Goal: Task Accomplishment & Management: Use online tool/utility

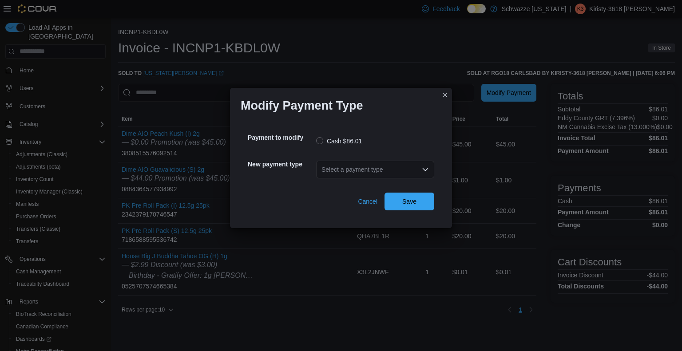
click at [398, 167] on div "Select a payment type" at bounding box center [375, 170] width 118 height 18
click at [384, 188] on span "G2 CATM" at bounding box center [380, 184] width 97 height 9
click at [408, 206] on span "Save" at bounding box center [409, 201] width 39 height 18
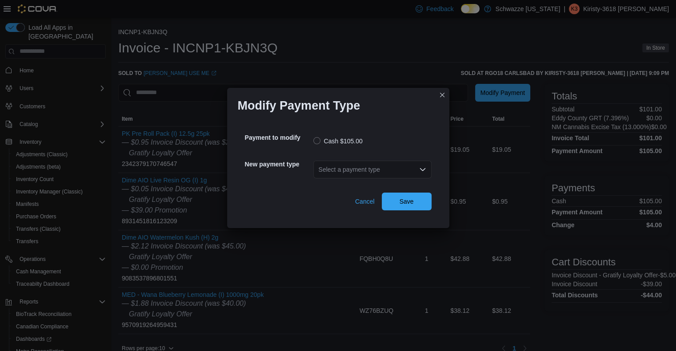
click at [355, 172] on div "Select a payment type" at bounding box center [372, 170] width 118 height 18
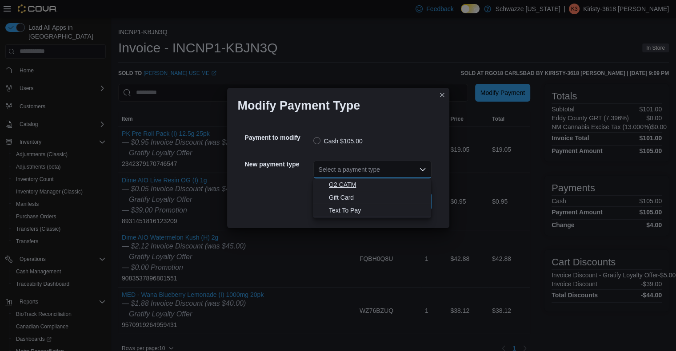
click at [357, 183] on span "G2 CATM" at bounding box center [377, 184] width 97 height 9
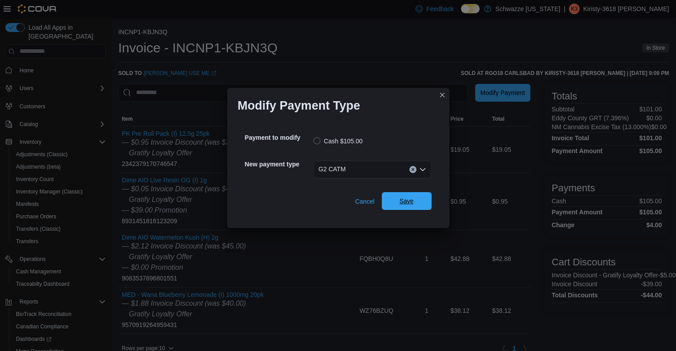
click at [404, 204] on span "Save" at bounding box center [406, 201] width 14 height 9
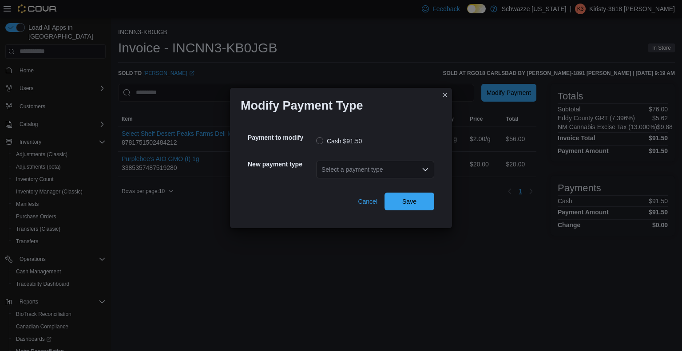
click at [406, 176] on div "Select a payment type" at bounding box center [375, 170] width 118 height 18
click at [387, 191] on button "G2 CATM" at bounding box center [375, 185] width 118 height 13
click at [398, 199] on span "Save" at bounding box center [409, 201] width 39 height 18
click at [383, 173] on div "Select a payment type" at bounding box center [375, 170] width 118 height 18
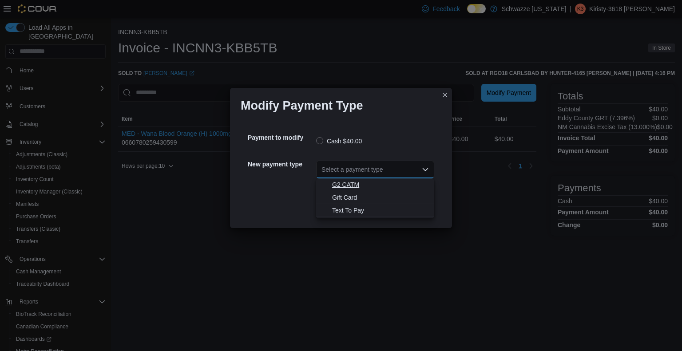
click at [381, 181] on span "G2 CATM" at bounding box center [380, 184] width 97 height 9
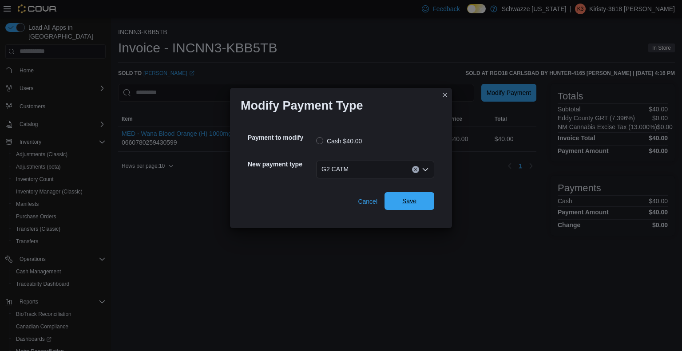
click at [401, 202] on span "Save" at bounding box center [409, 201] width 39 height 18
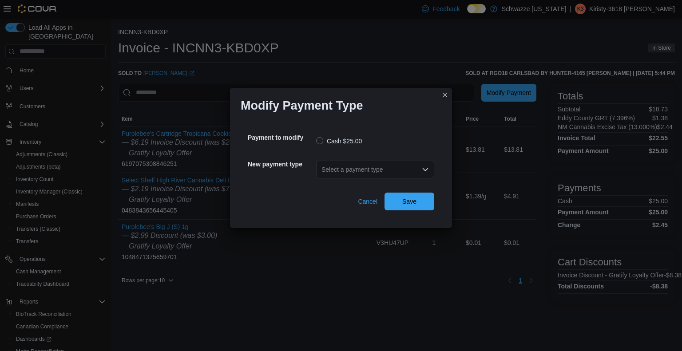
click at [355, 169] on div "Select a payment type" at bounding box center [375, 170] width 118 height 18
click at [360, 191] on button "G2 CATM" at bounding box center [375, 185] width 118 height 13
click at [411, 204] on span "Save" at bounding box center [409, 201] width 14 height 9
